Goal: Task Accomplishment & Management: Use online tool/utility

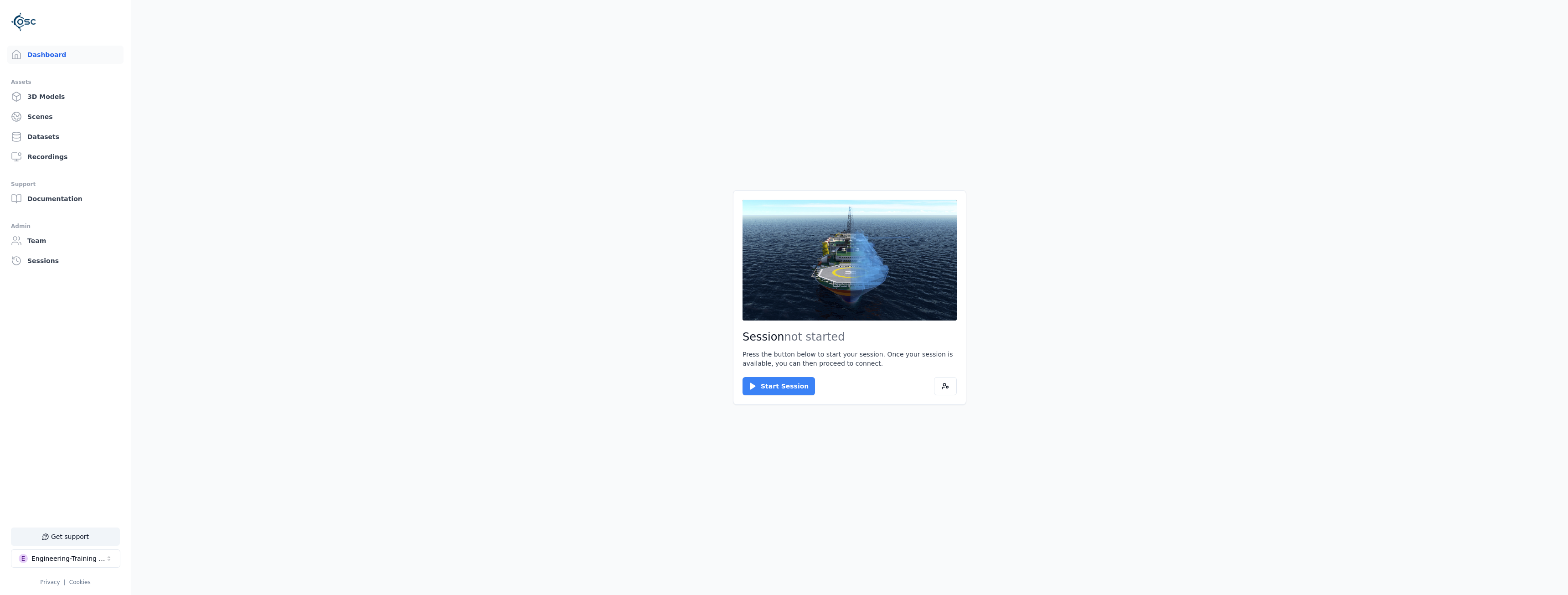
click at [750, 383] on icon at bounding box center [753, 385] width 6 height 7
click at [753, 379] on button "Connect" at bounding box center [764, 385] width 42 height 18
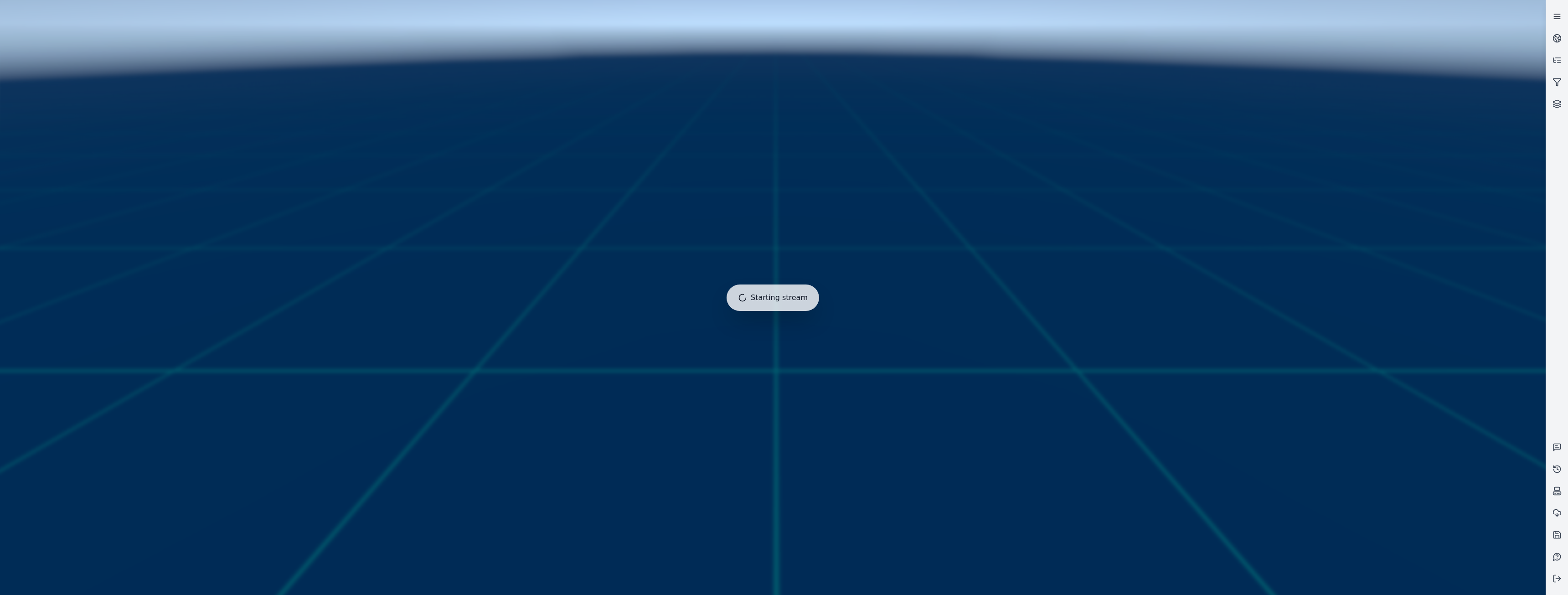
click at [1558, 12] on icon at bounding box center [1558, 16] width 10 height 10
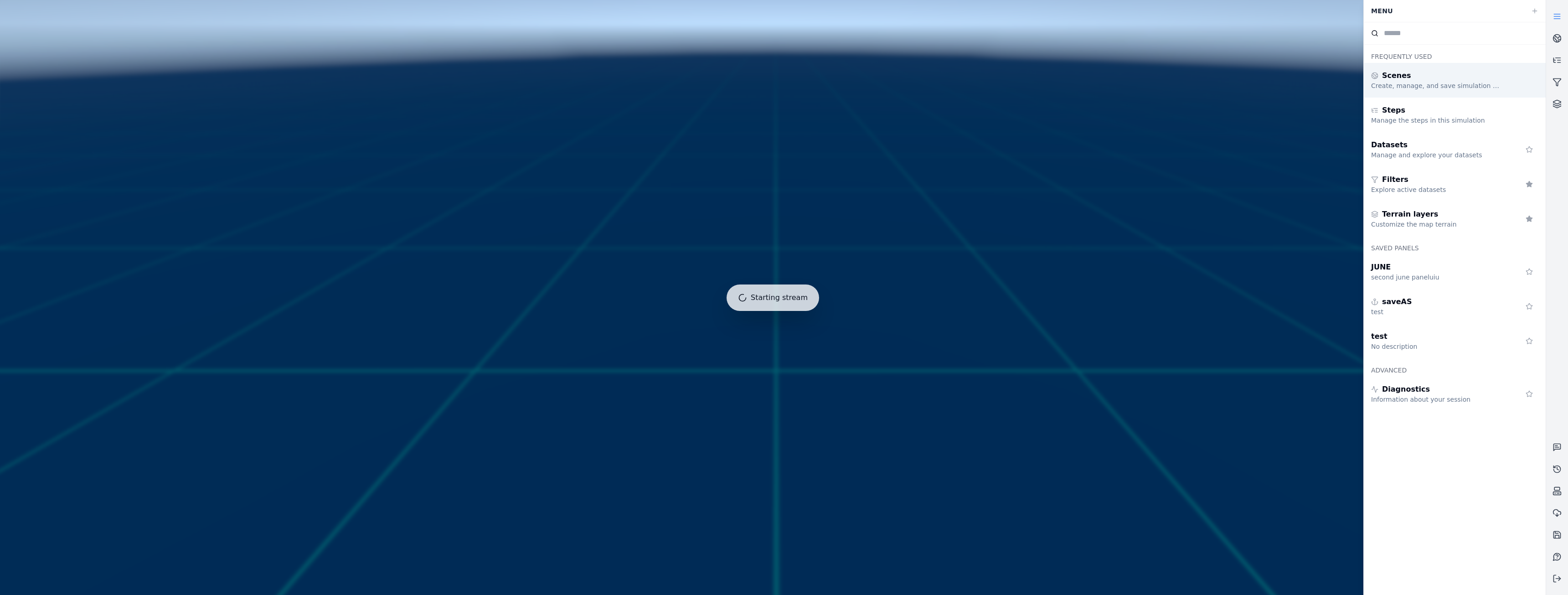
click at [1453, 82] on div "Create, manage, and save simulation scenes" at bounding box center [1437, 86] width 132 height 10
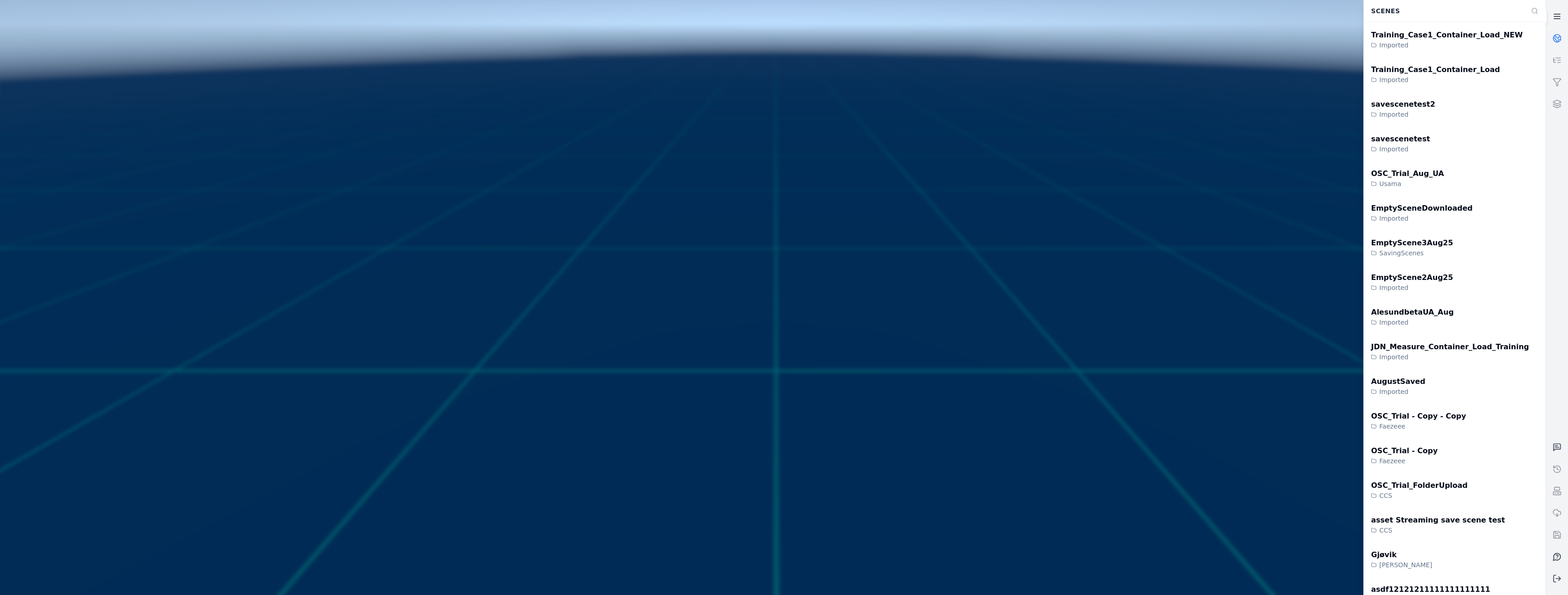
click at [1550, 12] on link at bounding box center [1557, 16] width 22 height 22
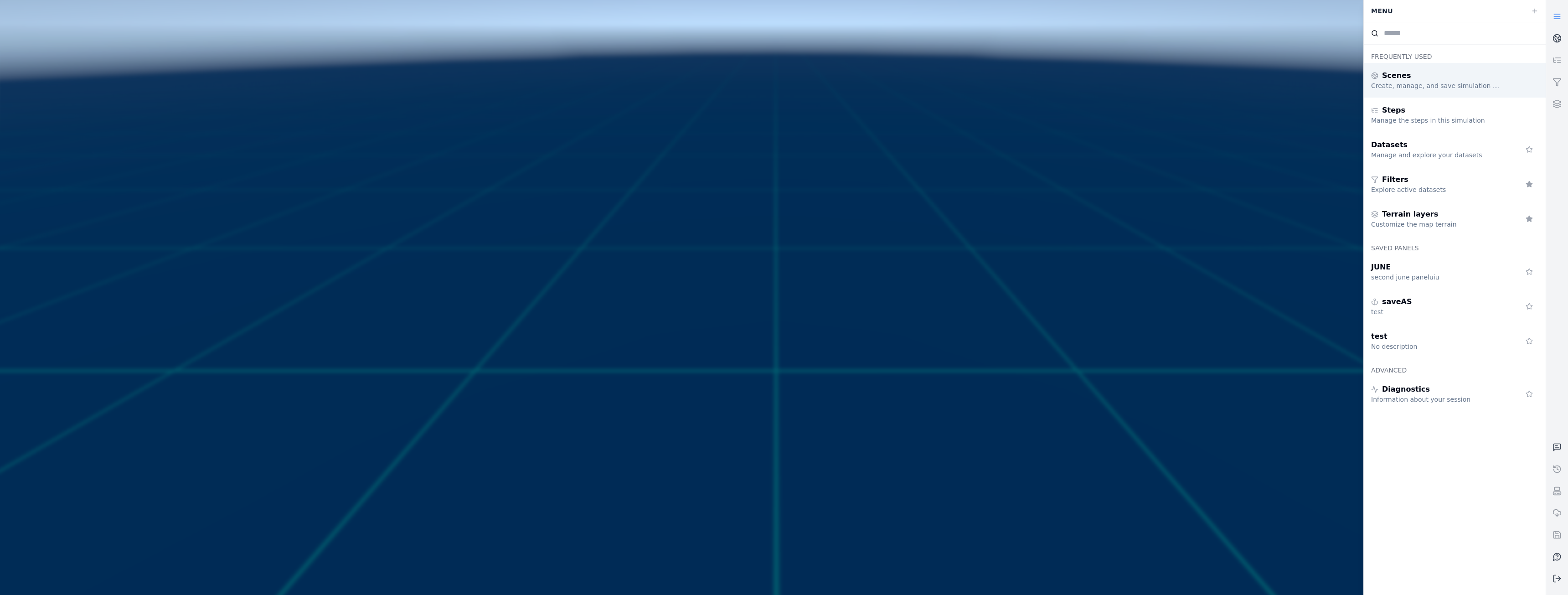
click at [1440, 71] on div "Scenes" at bounding box center [1437, 75] width 132 height 10
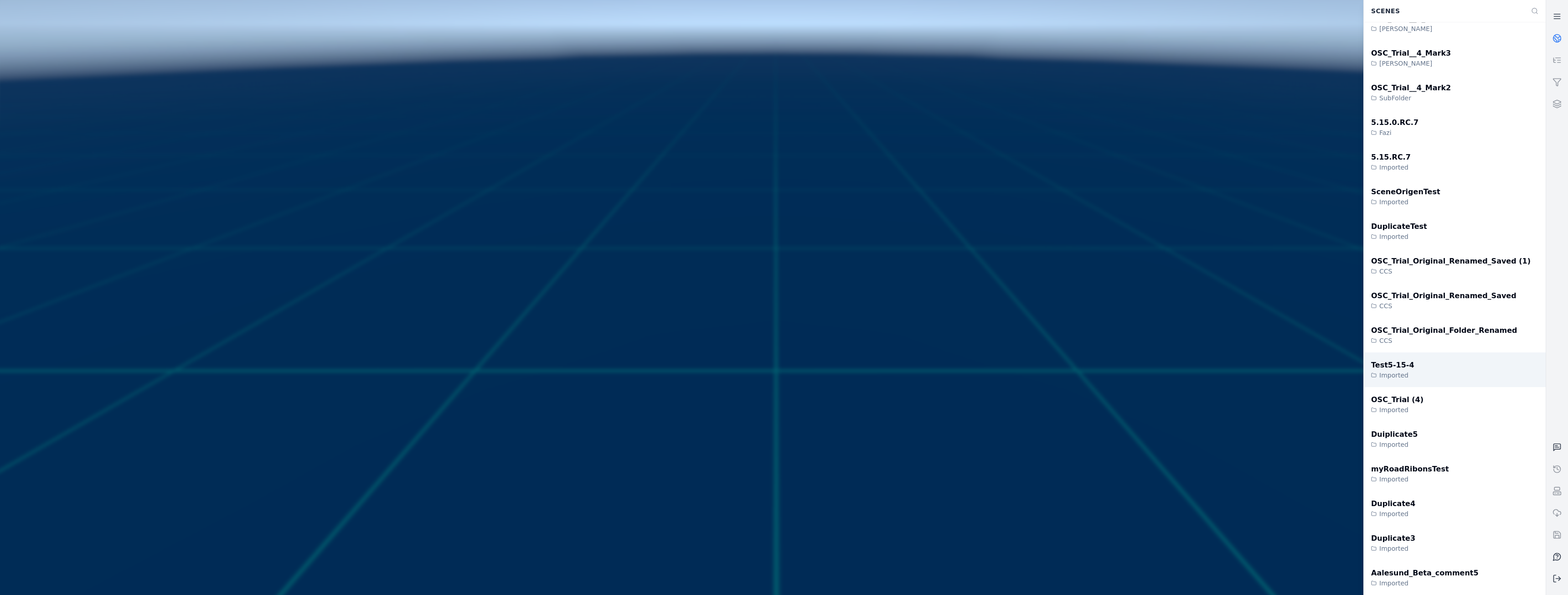
scroll to position [2005, 0]
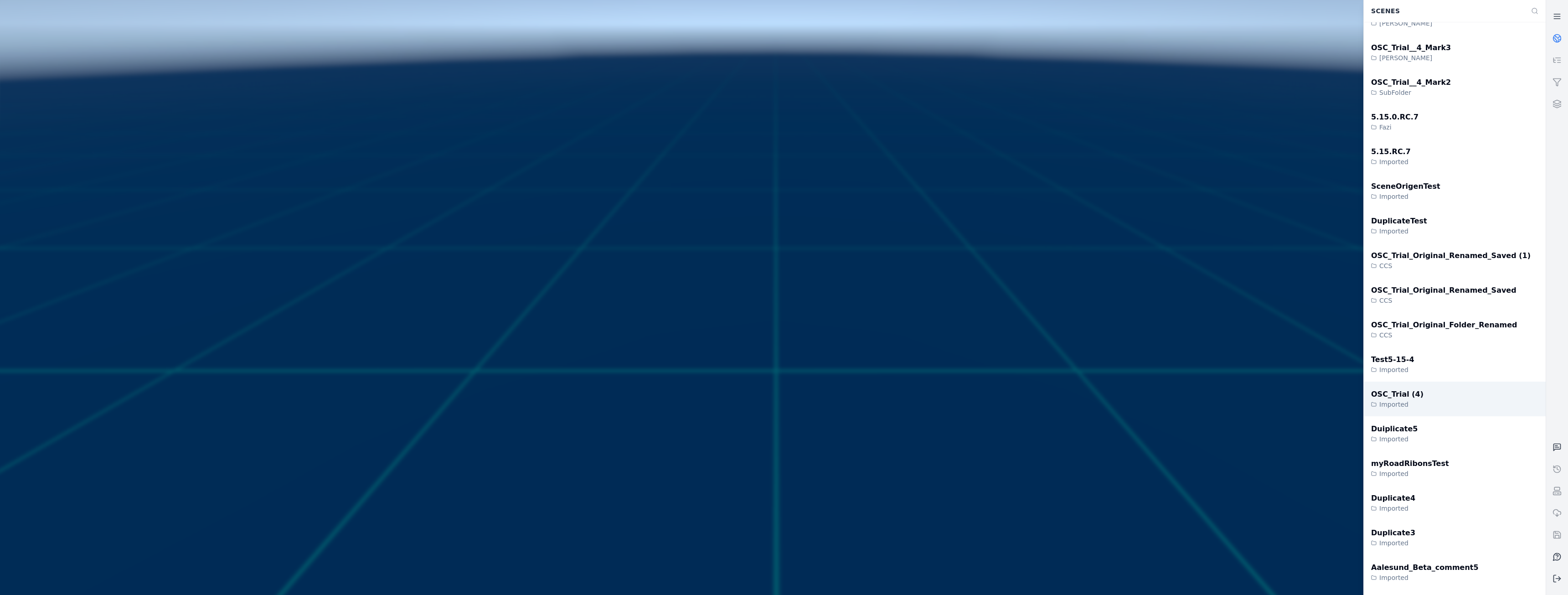
click at [1422, 381] on div "OSC_Trial (4) Imported" at bounding box center [1455, 399] width 182 height 34
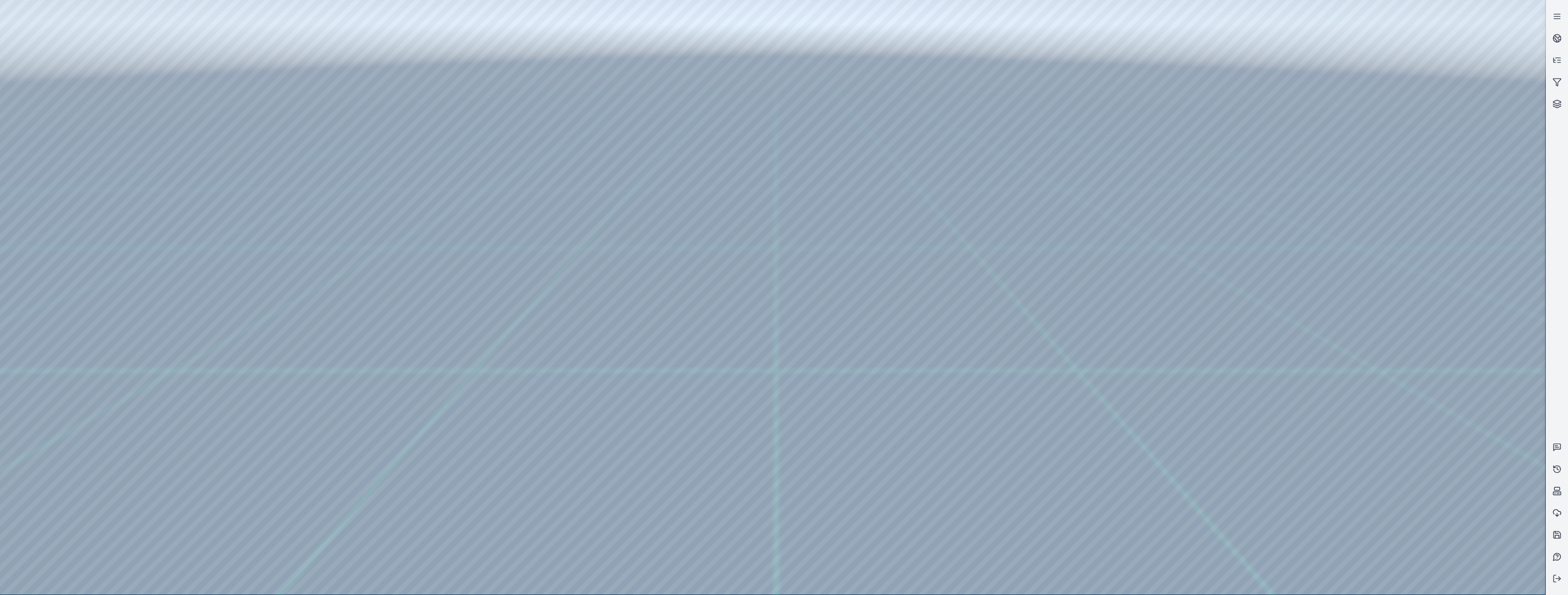
drag, startPoint x: 1184, startPoint y: 220, endPoint x: 1145, endPoint y: 388, distance: 172.5
click at [59, 150] on div at bounding box center [773, 297] width 1545 height 594
click at [66, 182] on div at bounding box center [773, 297] width 1545 height 594
click at [206, 227] on div at bounding box center [773, 297] width 1545 height 594
drag, startPoint x: 141, startPoint y: 75, endPoint x: 664, endPoint y: 449, distance: 643.0
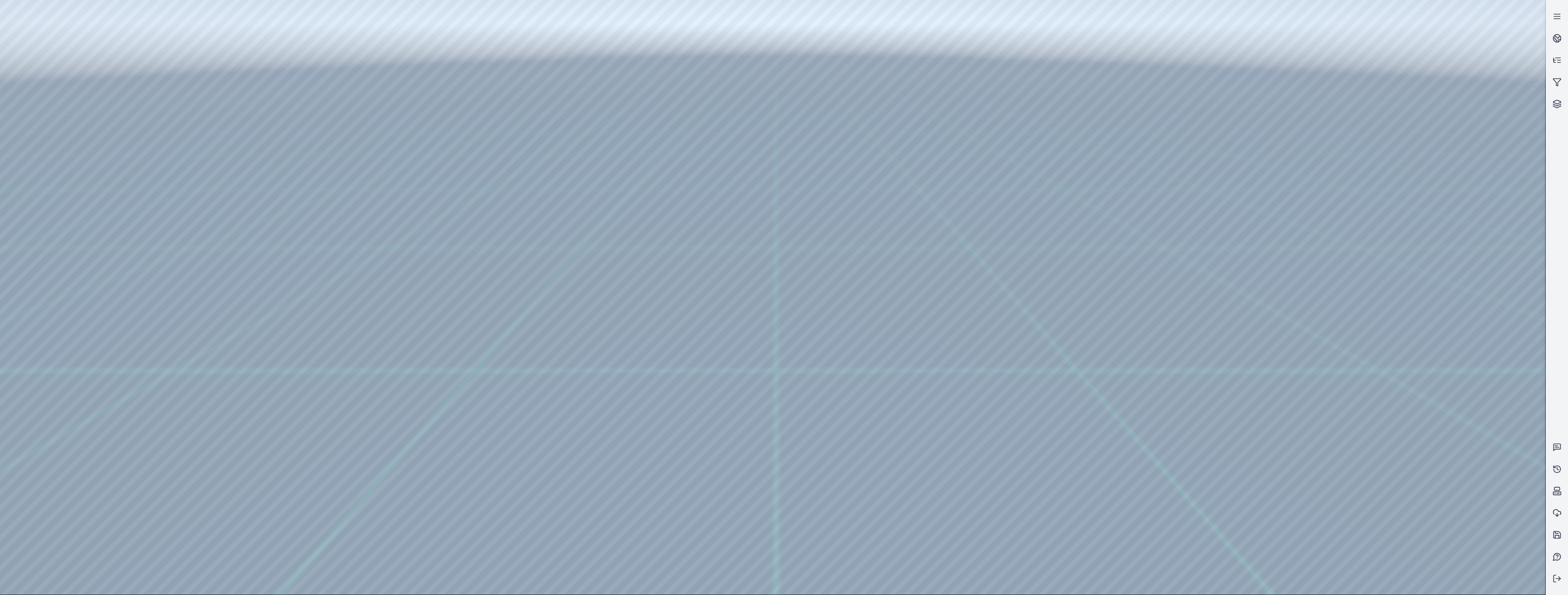
click at [664, 449] on div at bounding box center [773, 297] width 1545 height 594
click at [756, 541] on div at bounding box center [773, 297] width 1545 height 594
drag, startPoint x: 143, startPoint y: 85, endPoint x: 776, endPoint y: 432, distance: 721.9
click at [776, 432] on div at bounding box center [773, 297] width 1545 height 594
click at [1524, 15] on div at bounding box center [773, 297] width 1545 height 594
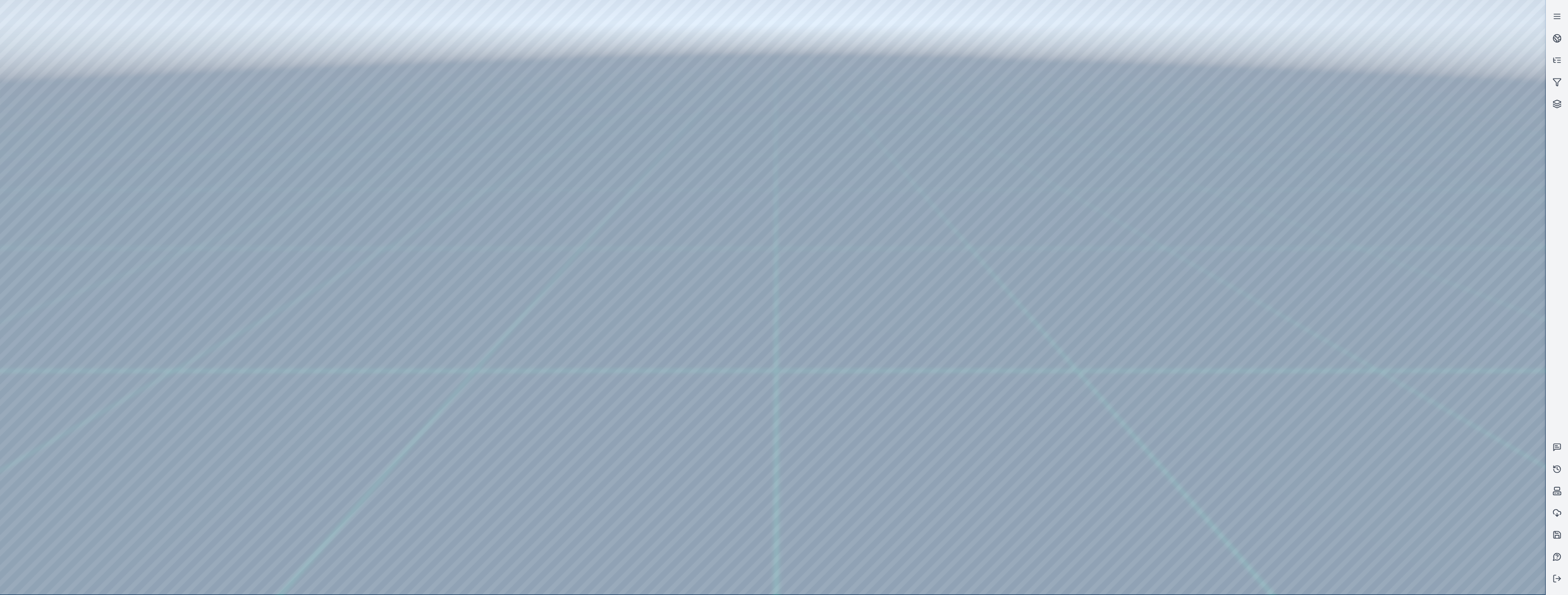
click at [1524, 15] on div at bounding box center [773, 297] width 1545 height 594
click at [1527, 335] on div at bounding box center [773, 297] width 1545 height 594
click at [1522, 360] on div at bounding box center [773, 297] width 1545 height 594
click at [1525, 359] on div at bounding box center [773, 297] width 1545 height 594
click at [1529, 380] on div at bounding box center [773, 297] width 1545 height 594
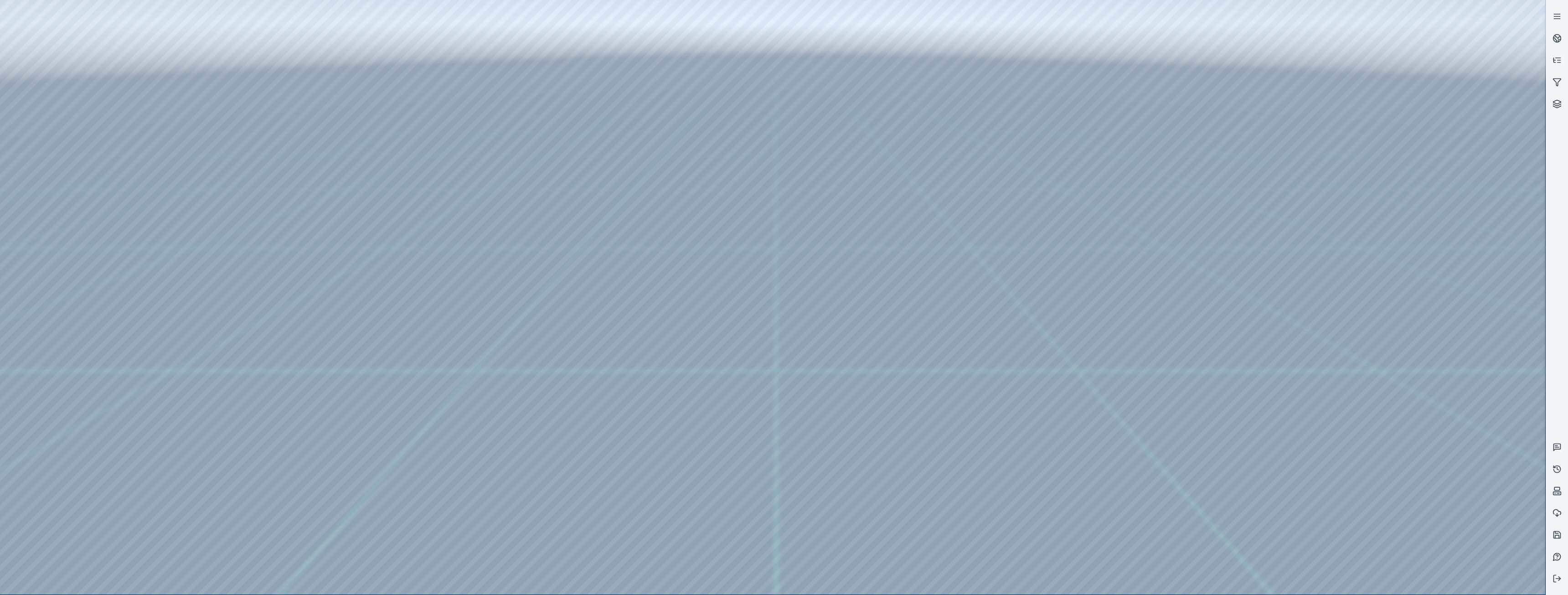
click at [1525, 284] on div at bounding box center [773, 297] width 1545 height 594
click at [1159, 581] on div at bounding box center [773, 297] width 1545 height 594
click at [770, 541] on div at bounding box center [773, 297] width 1545 height 594
click at [805, 429] on div at bounding box center [773, 297] width 1545 height 594
click at [877, 249] on div at bounding box center [773, 297] width 1545 height 594
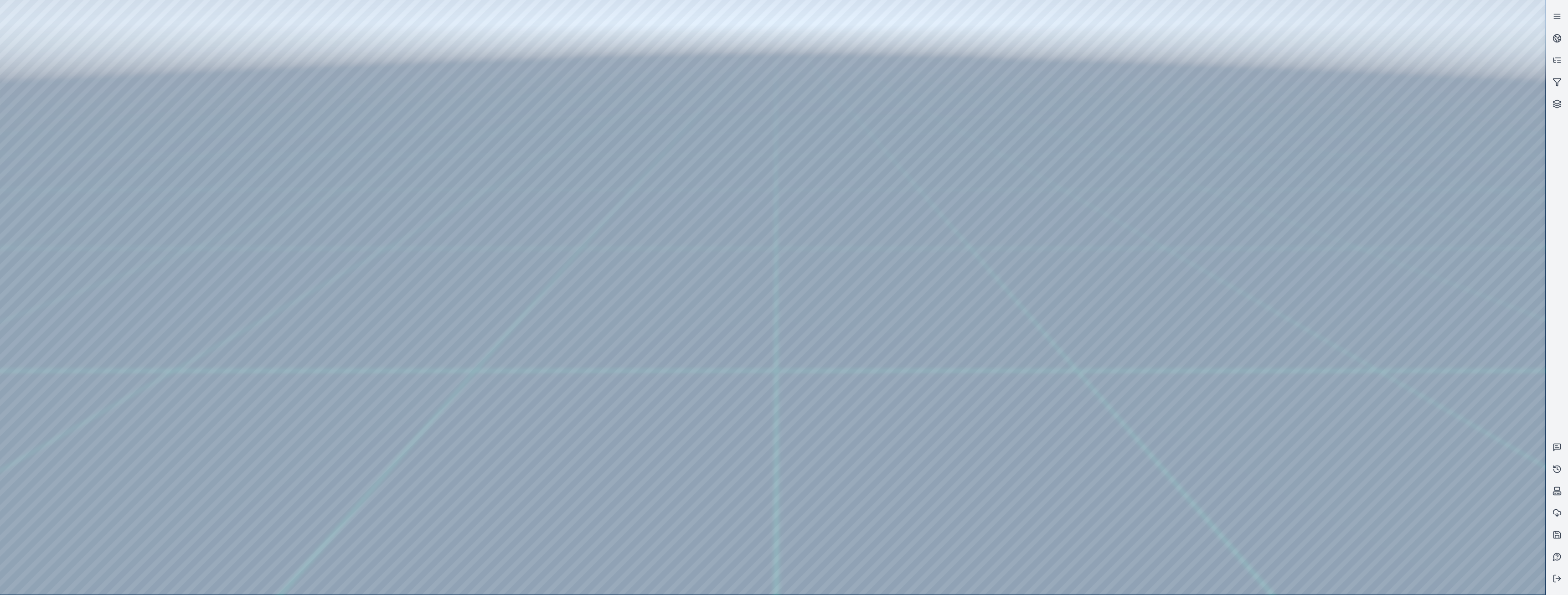
click at [1524, 14] on div at bounding box center [773, 297] width 1545 height 594
drag, startPoint x: 1164, startPoint y: 583, endPoint x: 1151, endPoint y: 578, distance: 13.9
click at [1164, 583] on div at bounding box center [773, 297] width 1545 height 594
click at [113, 42] on div at bounding box center [773, 297] width 1545 height 594
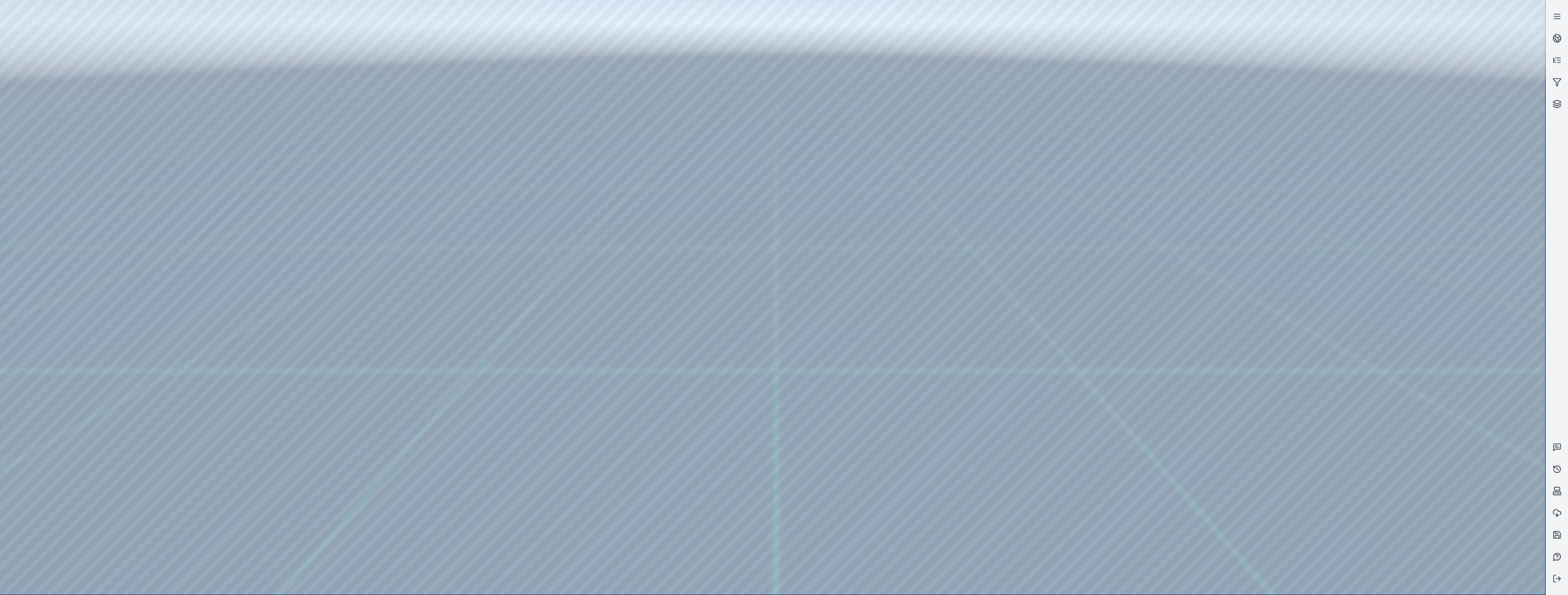
click at [276, 36] on div at bounding box center [773, 297] width 1545 height 594
drag, startPoint x: 198, startPoint y: 88, endPoint x: 832, endPoint y: 479, distance: 744.9
click at [832, 479] on div at bounding box center [773, 297] width 1545 height 594
click at [758, 545] on div at bounding box center [773, 297] width 1545 height 594
